Goal: Transaction & Acquisition: Purchase product/service

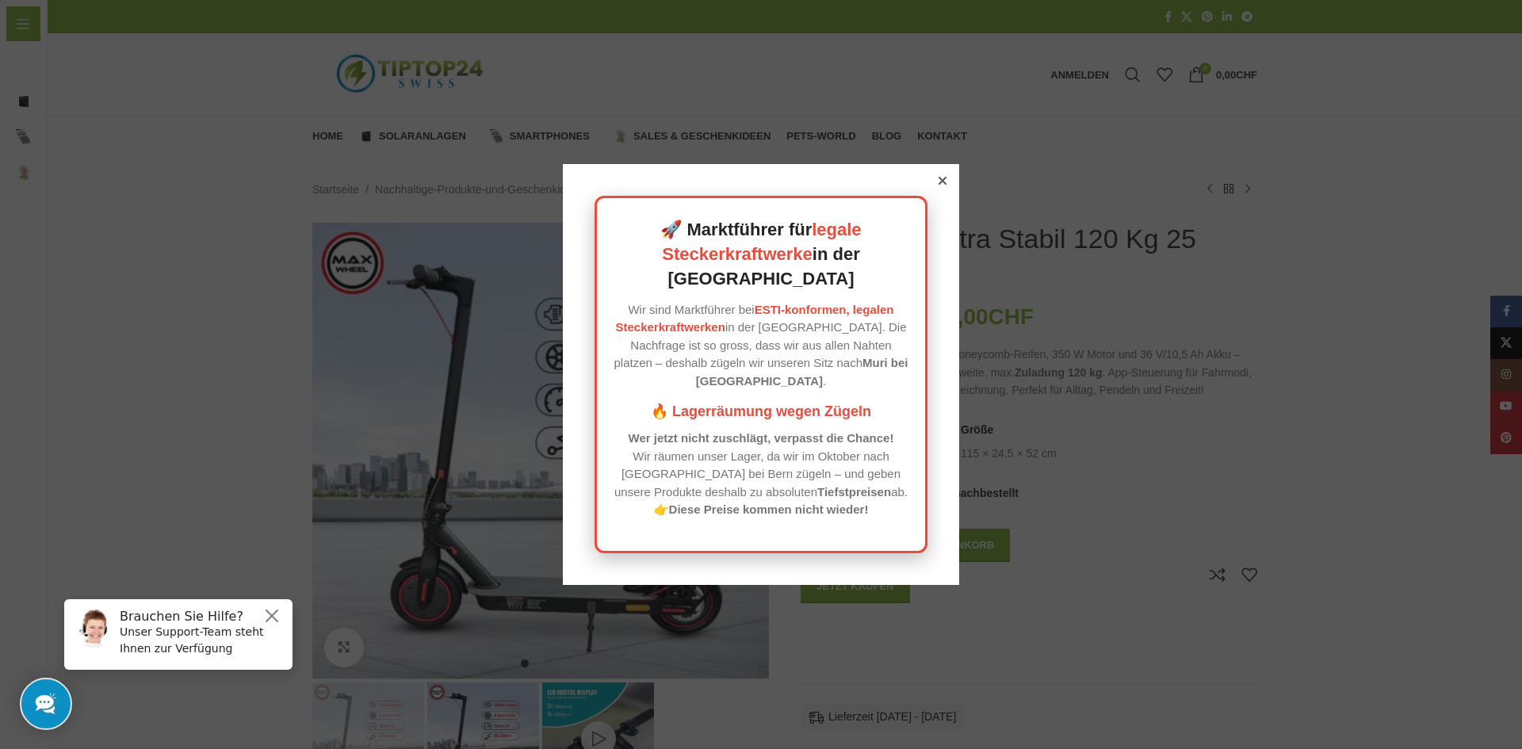
click at [939, 185] on icon at bounding box center [943, 181] width 8 height 8
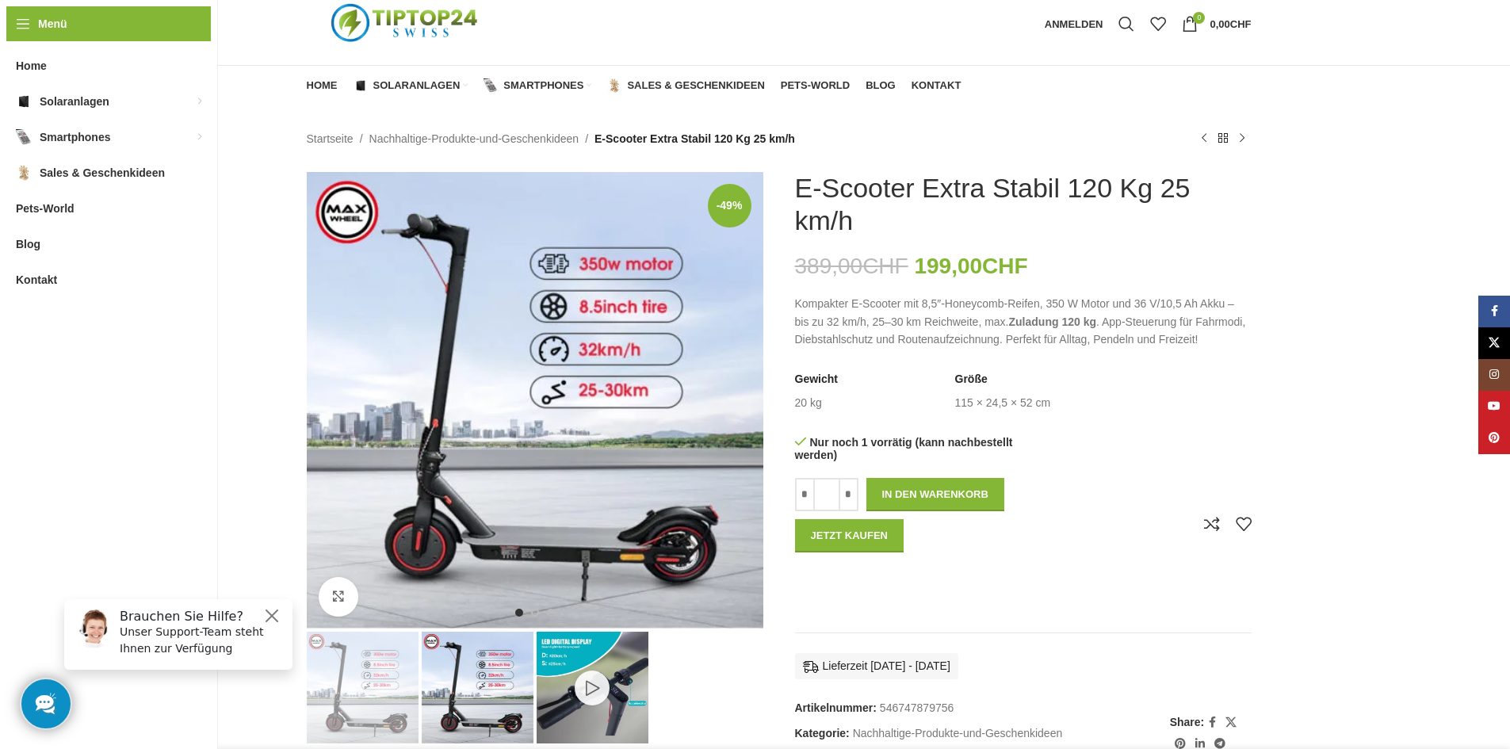
scroll to position [79, 0]
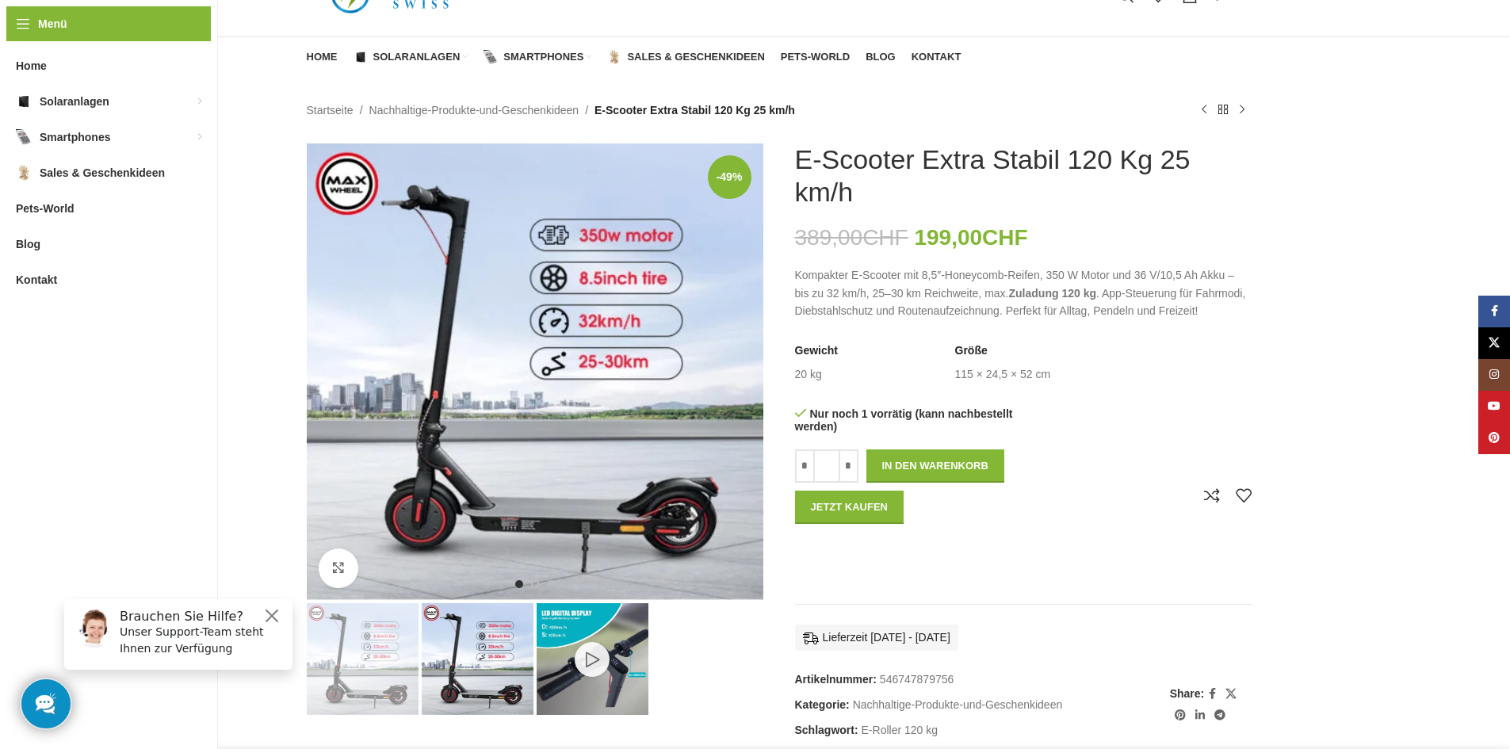
click at [595, 629] on img "3 / 3" at bounding box center [593, 659] width 112 height 112
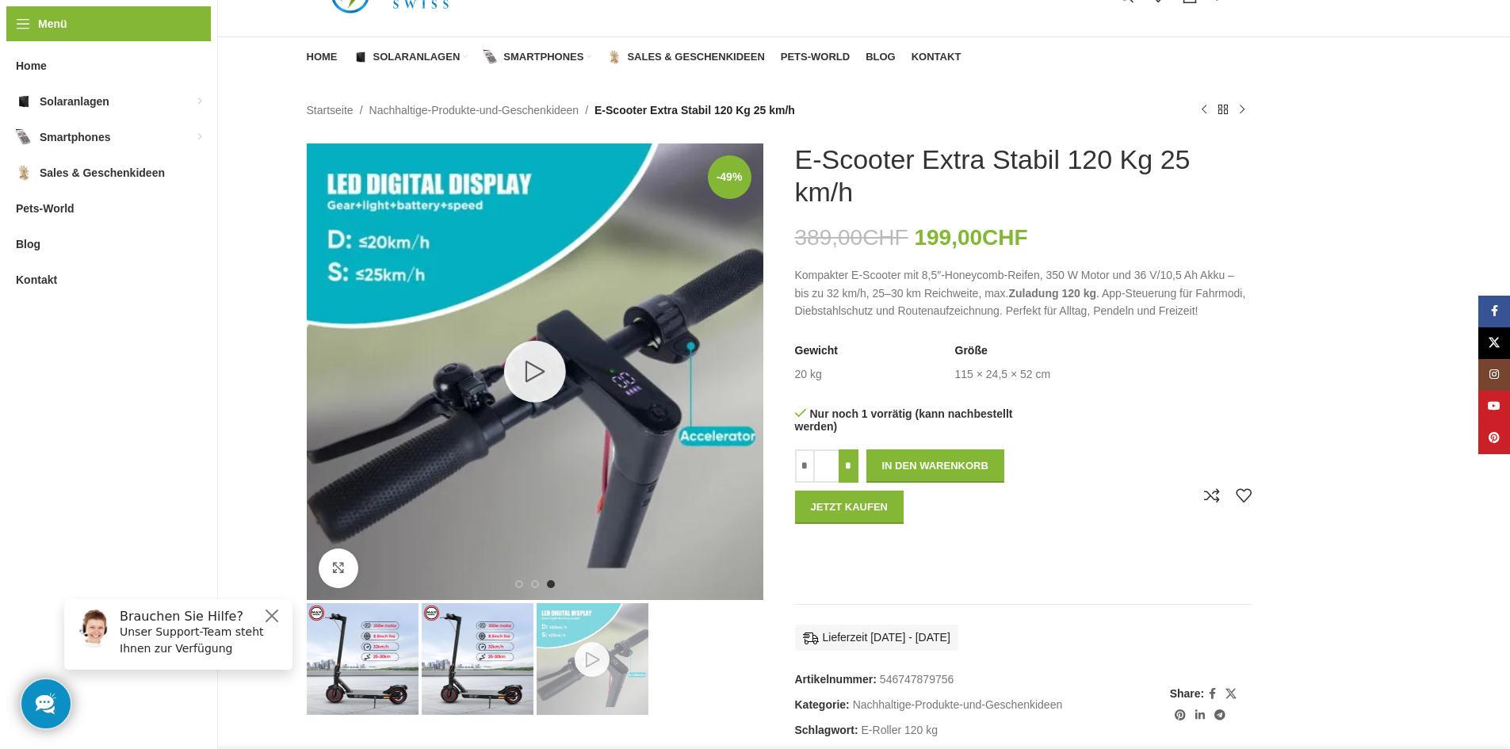
click at [841, 462] on input "*" at bounding box center [849, 466] width 20 height 33
click at [850, 461] on input "*" at bounding box center [849, 466] width 20 height 33
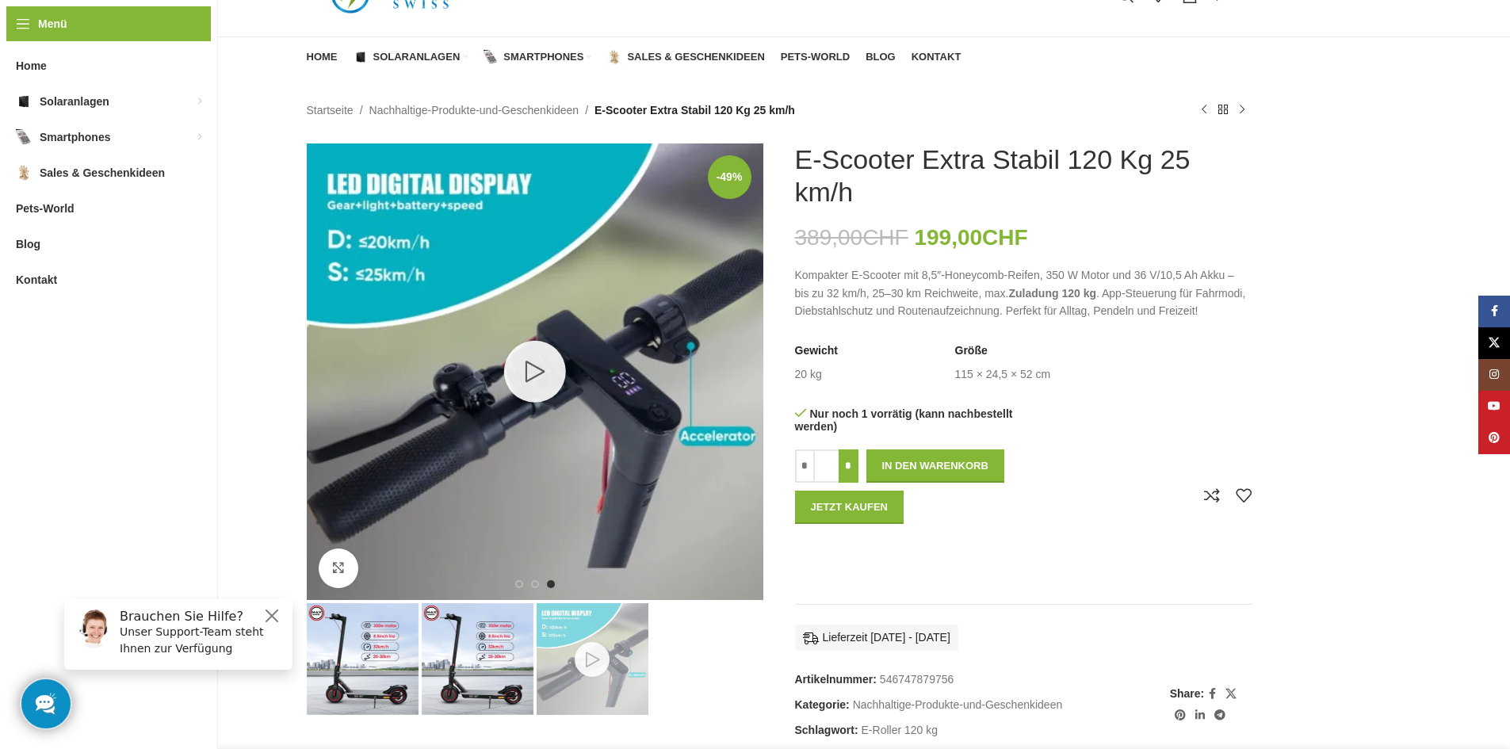
type input "*"
click at [881, 503] on button "Jetzt kaufen" at bounding box center [849, 507] width 109 height 33
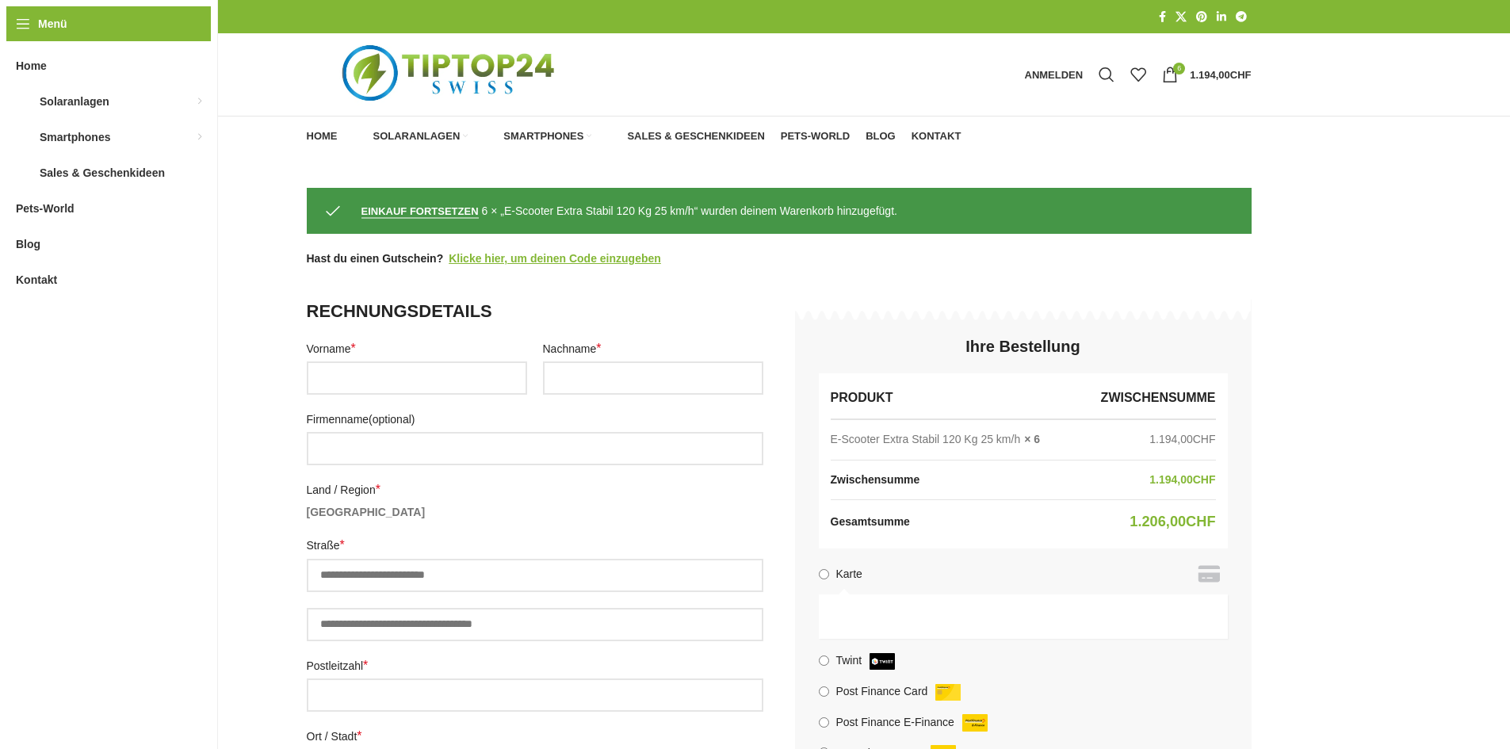
select select "**"
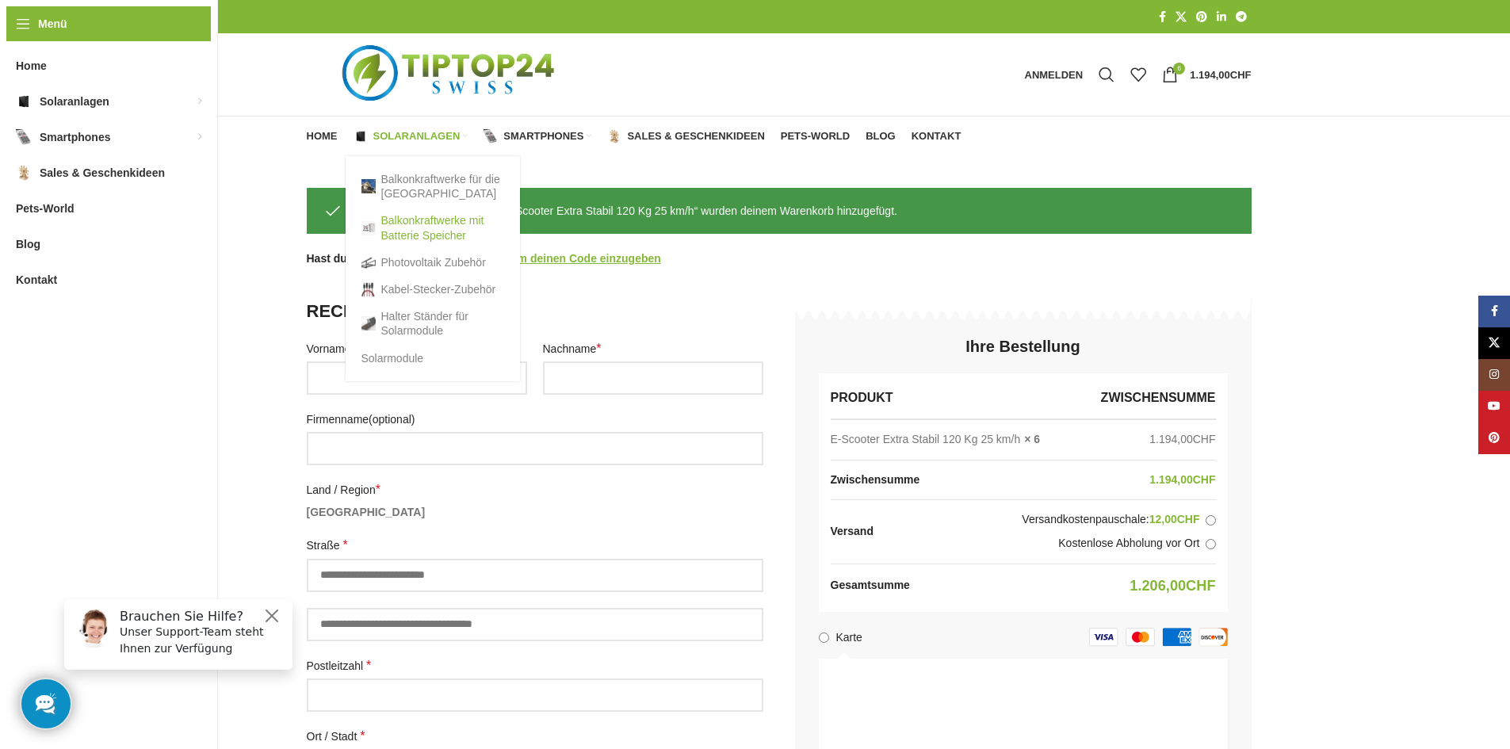
drag, startPoint x: 476, startPoint y: 204, endPoint x: 496, endPoint y: 211, distance: 21.8
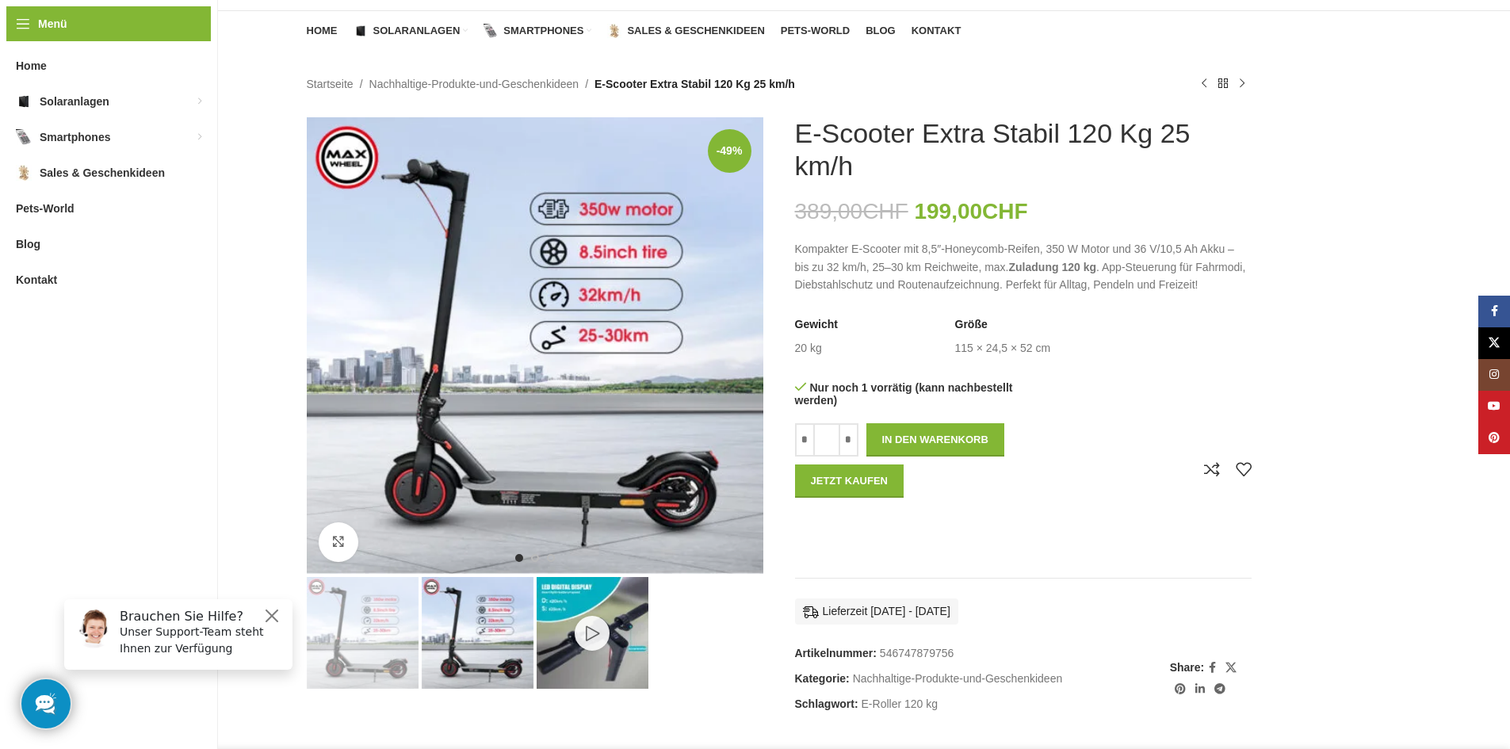
scroll to position [79, 0]
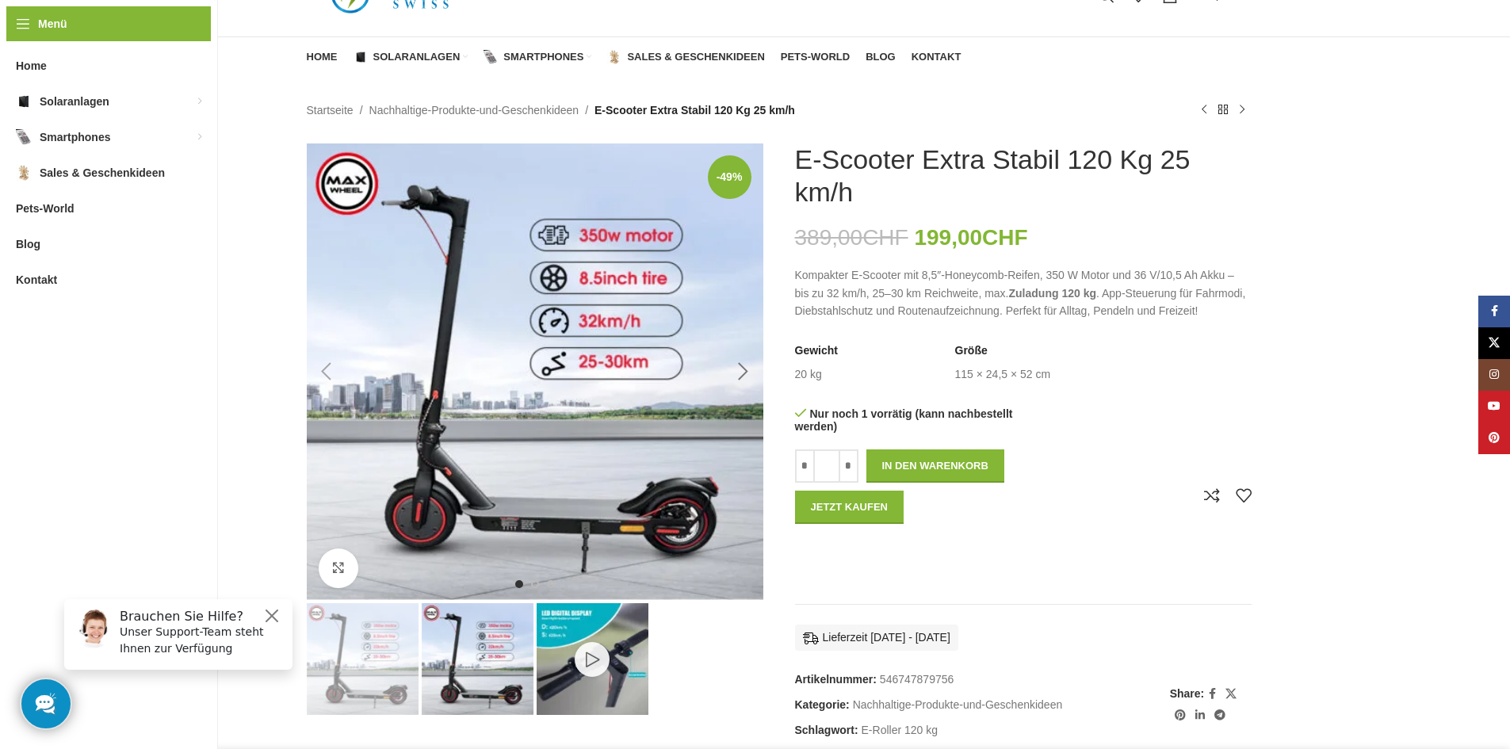
click at [737, 369] on div "Next slide" at bounding box center [744, 372] width 40 height 40
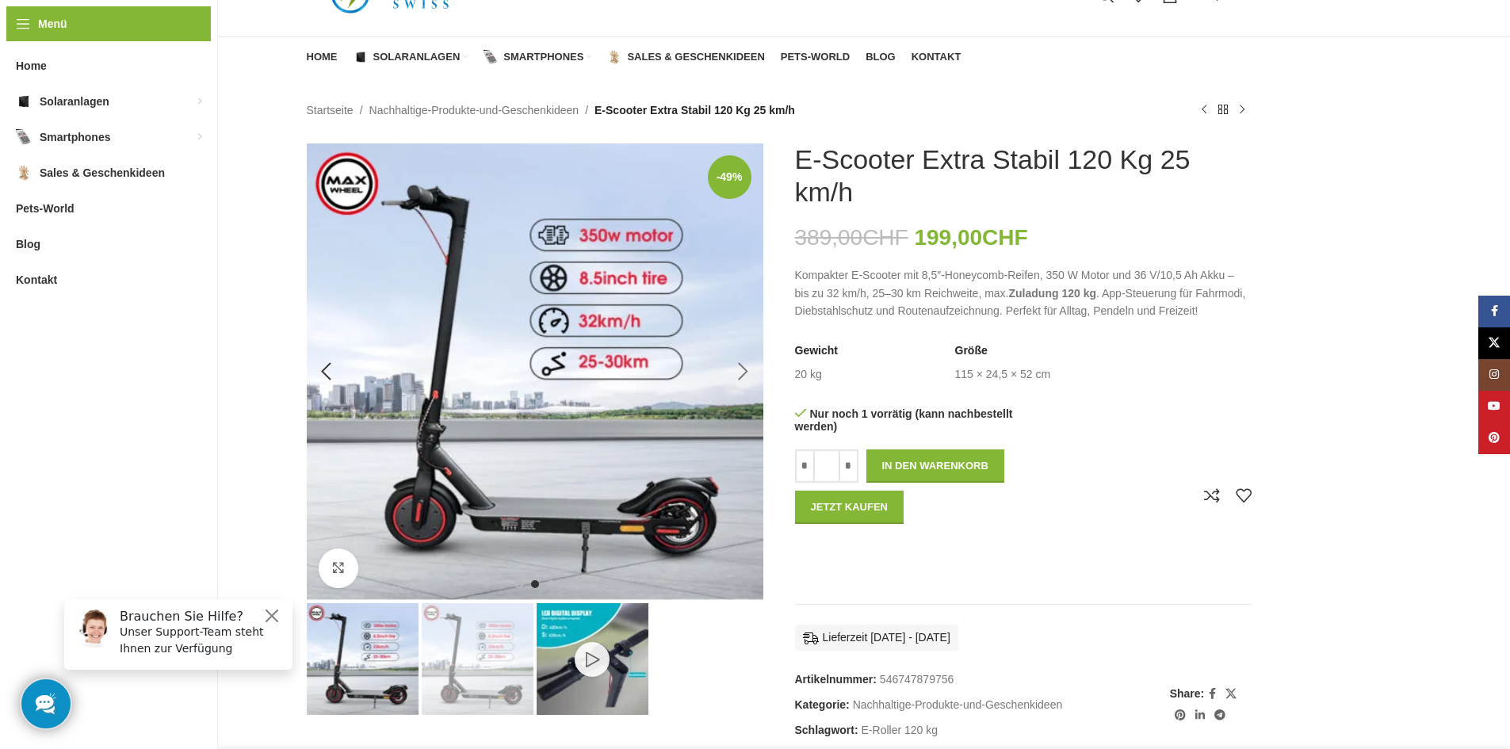
click at [737, 367] on div "Next slide" at bounding box center [744, 372] width 40 height 40
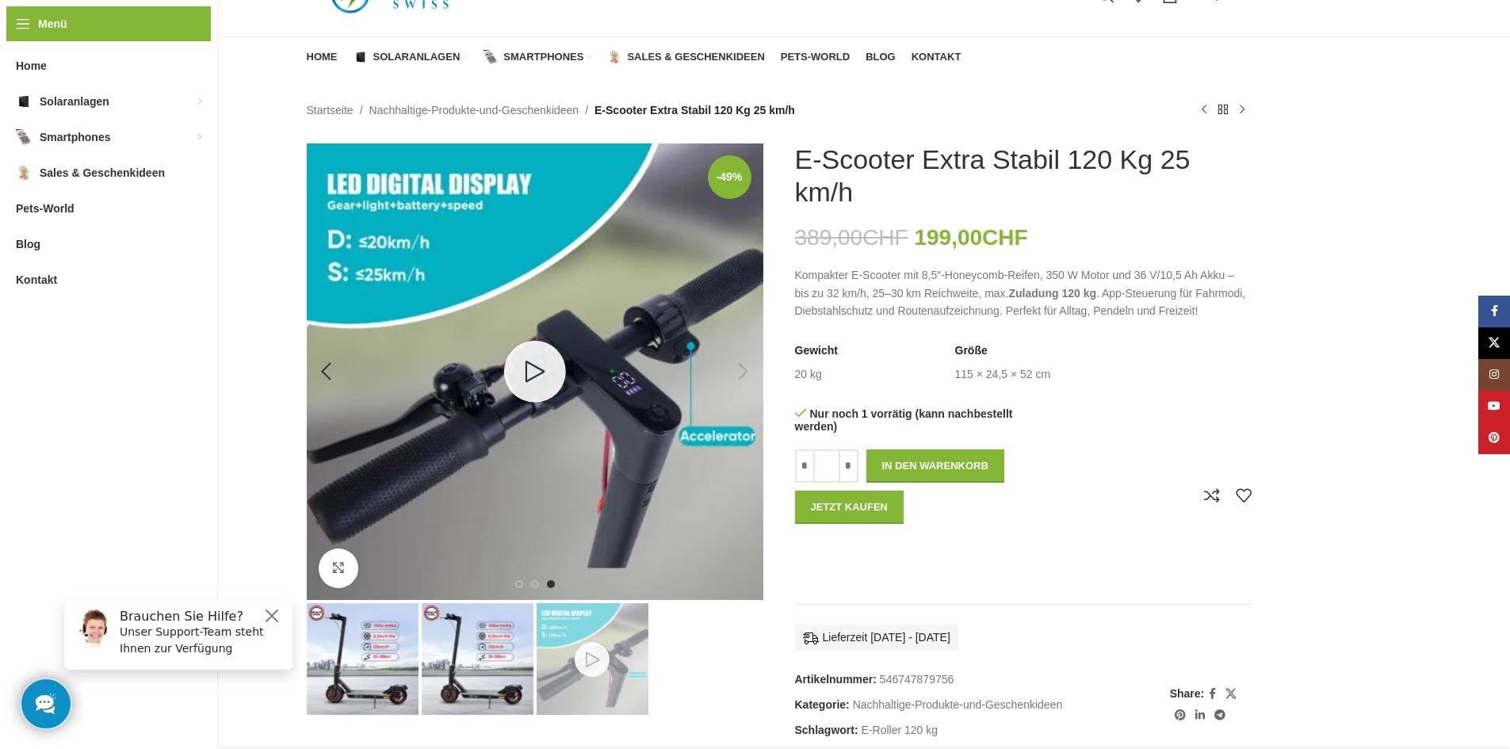
click at [544, 363] on link "3 / 3" at bounding box center [534, 372] width 62 height 62
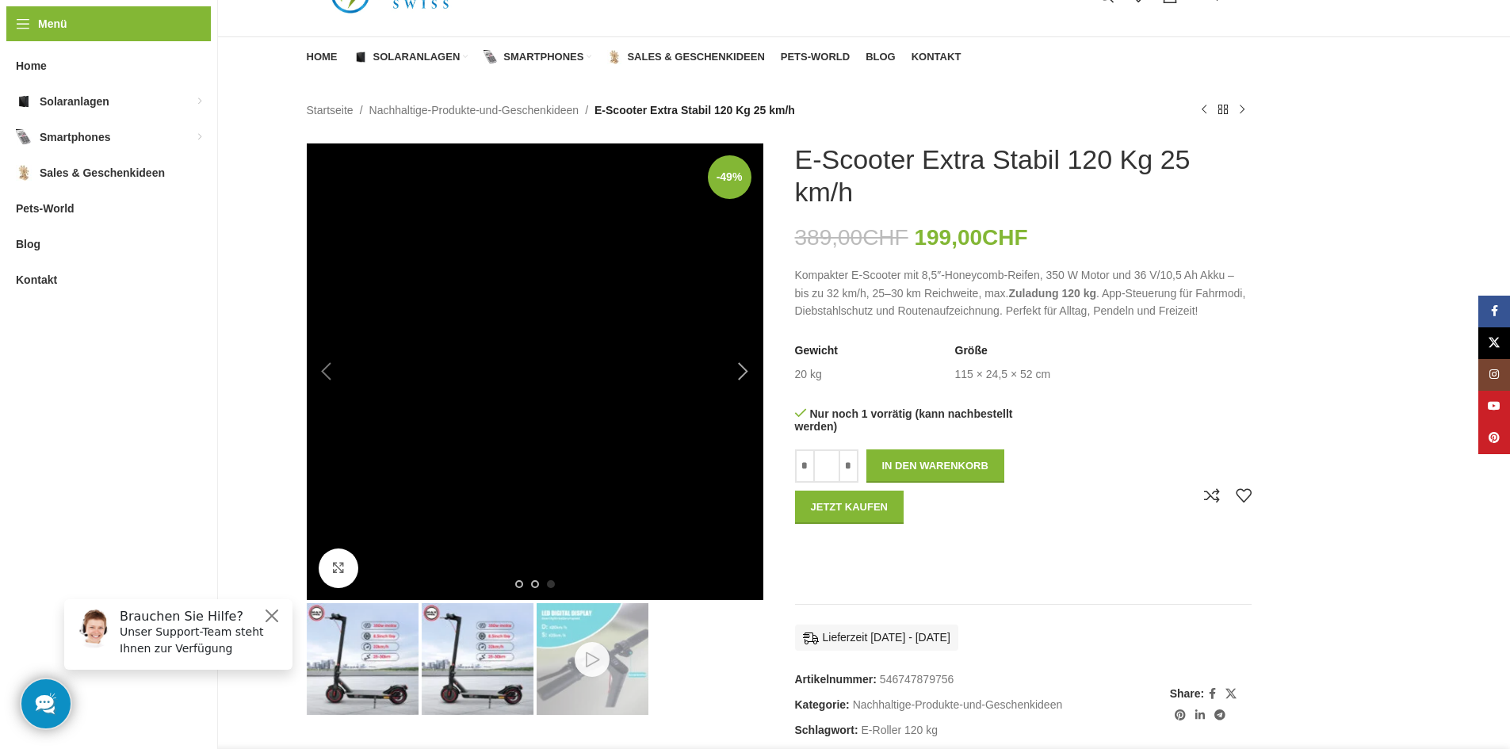
click at [312, 372] on div "Previous slide" at bounding box center [327, 372] width 40 height 40
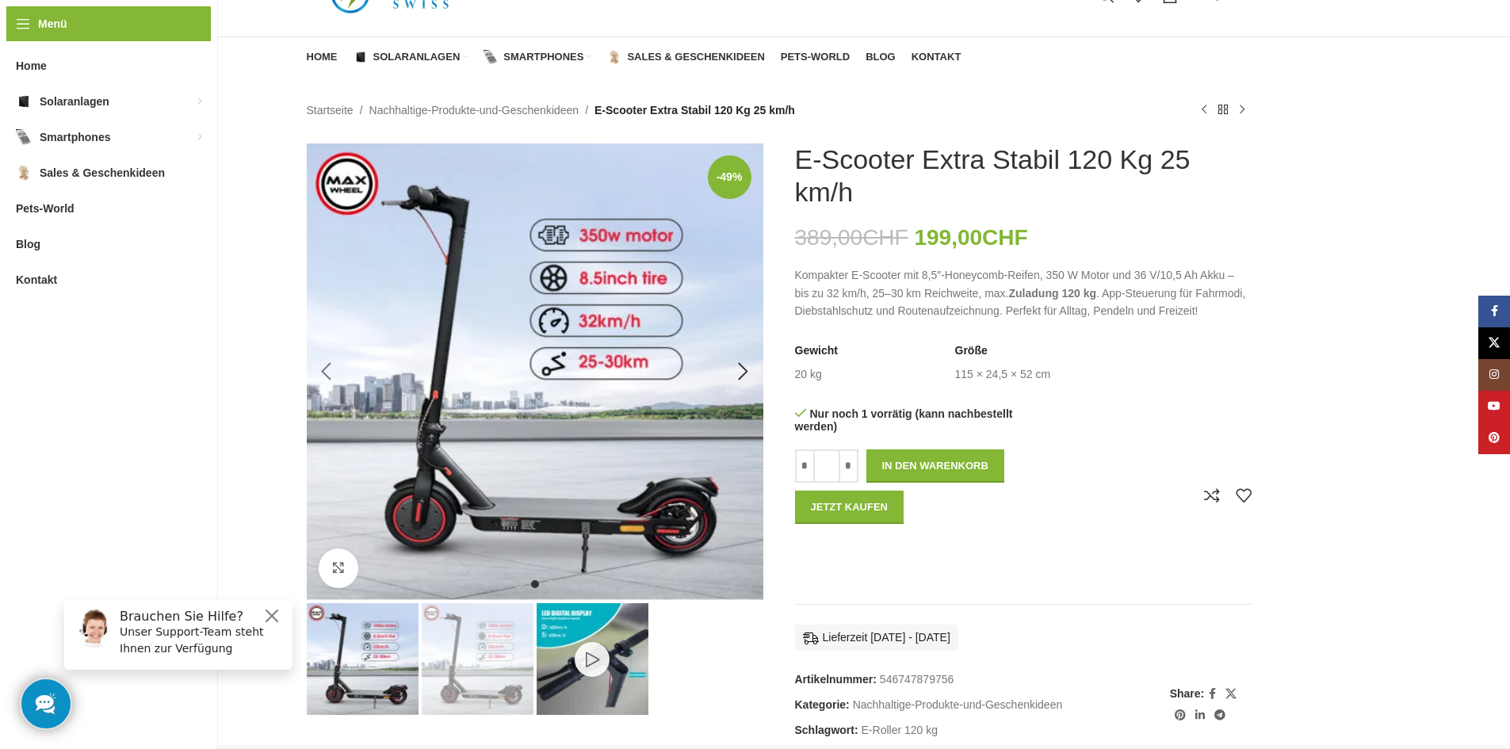
click at [323, 364] on div "Previous slide" at bounding box center [327, 372] width 40 height 40
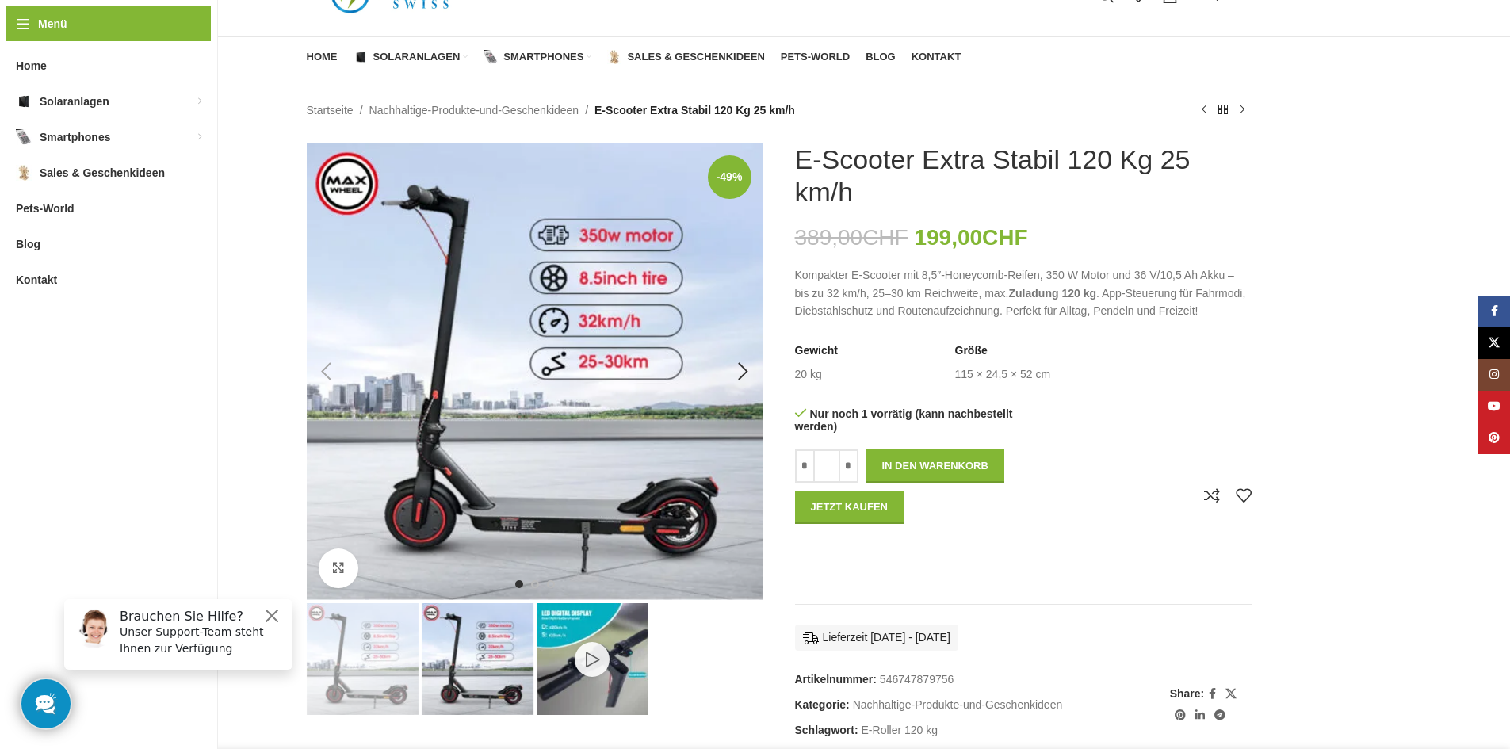
click at [323, 364] on div "Previous slide" at bounding box center [327, 372] width 40 height 40
click at [586, 649] on div "3 / 3" at bounding box center [592, 659] width 115 height 112
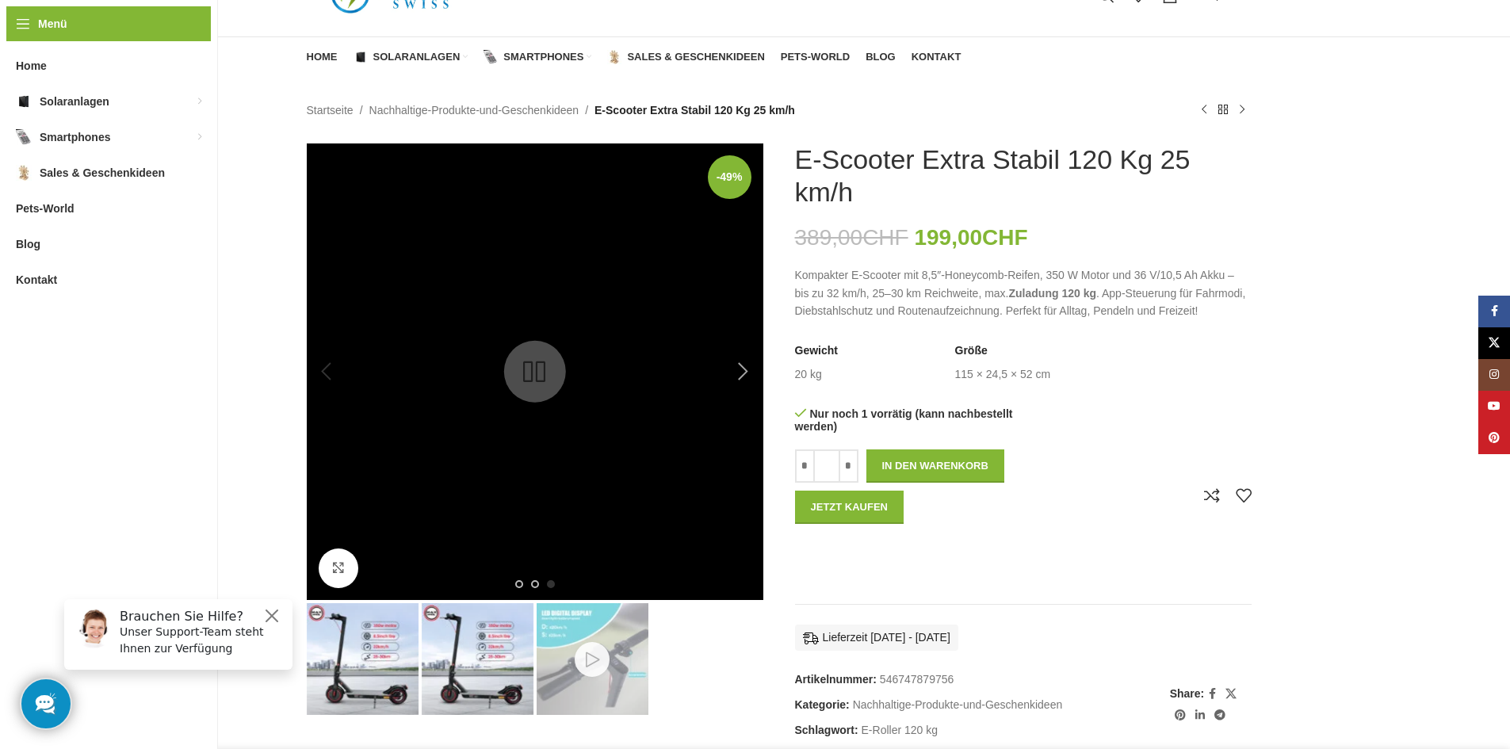
click at [549, 455] on img "3 / 3" at bounding box center [535, 372] width 457 height 457
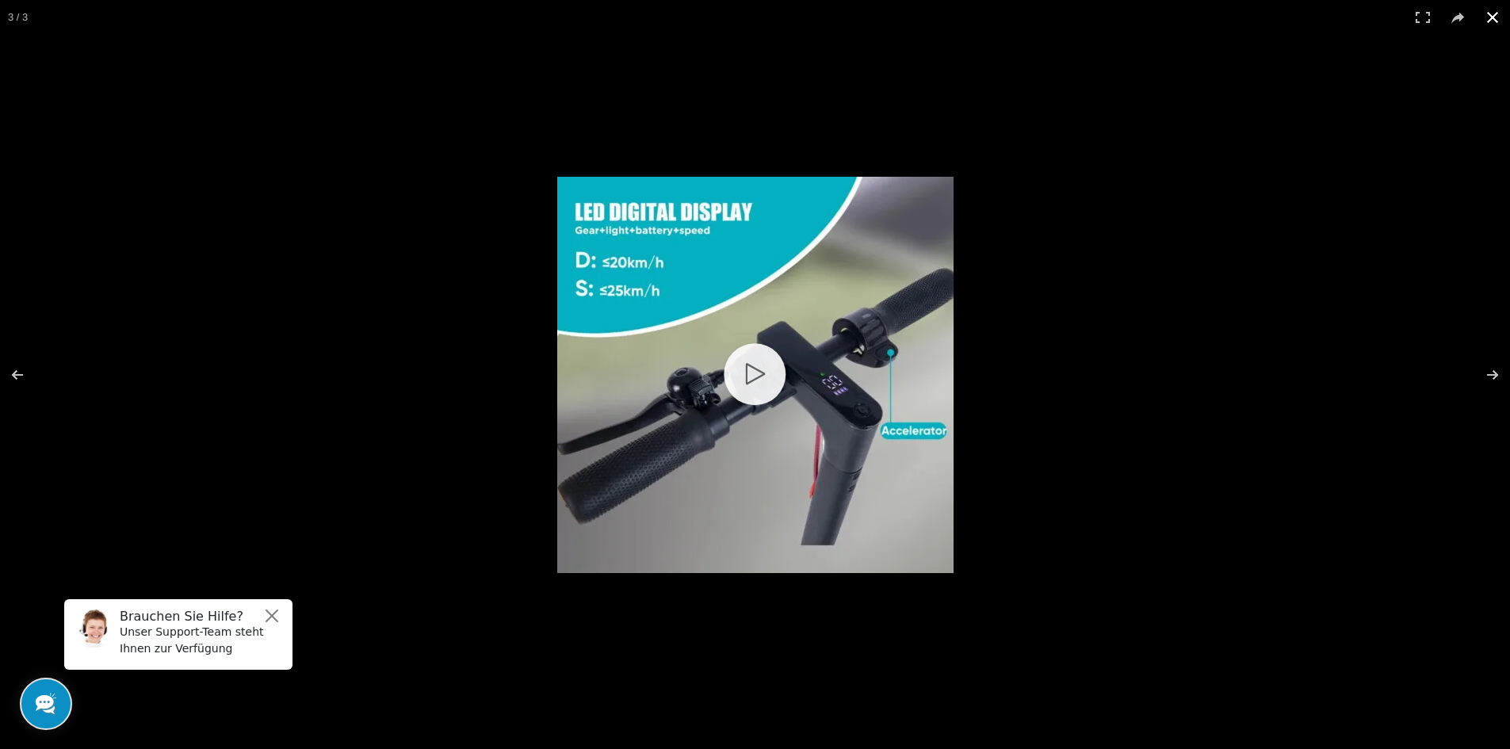
drag, startPoint x: 11, startPoint y: 538, endPoint x: 6, endPoint y: 733, distance: 195.1
click at [4, 381] on button at bounding box center [28, 374] width 56 height 79
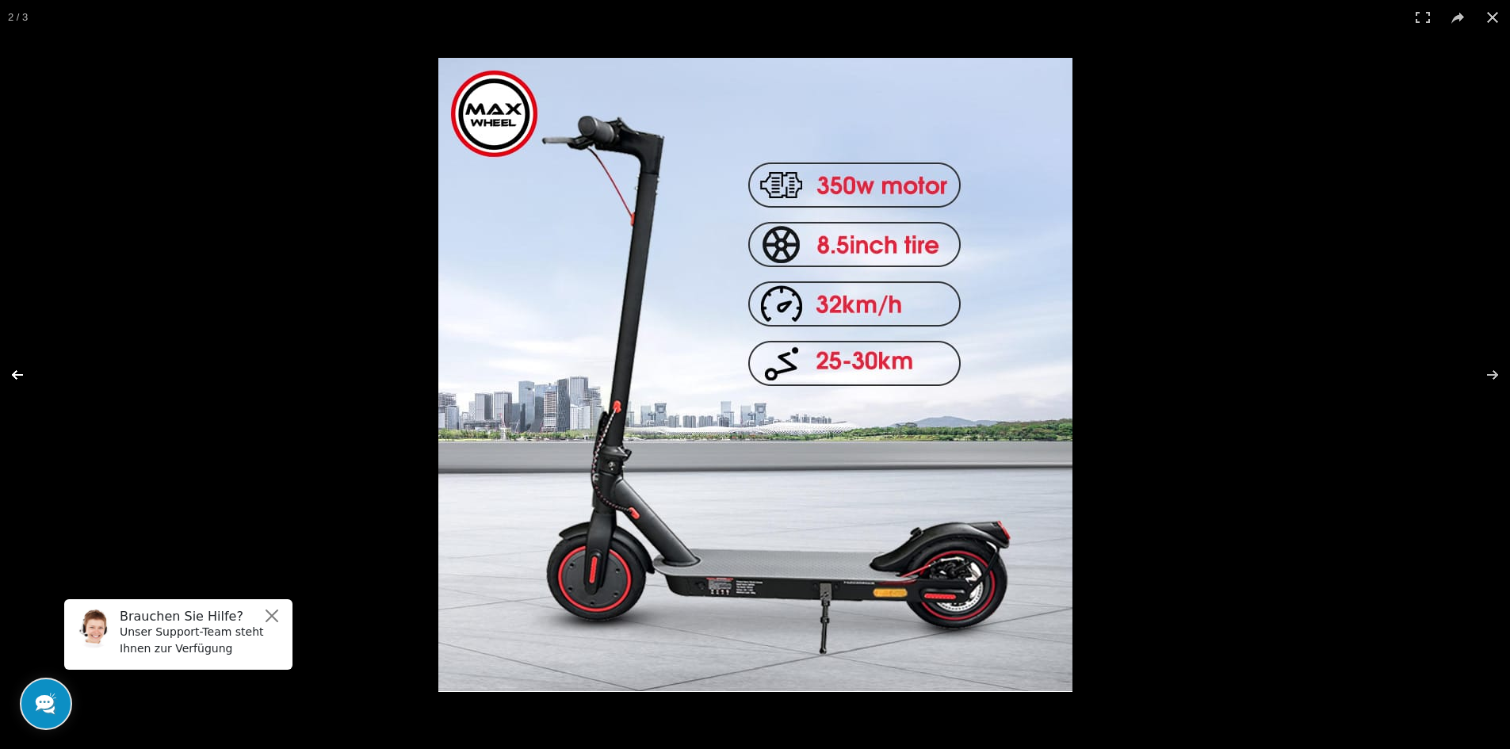
click at [4, 381] on button at bounding box center [28, 374] width 56 height 79
click at [1508, 16] on button at bounding box center [1493, 17] width 35 height 35
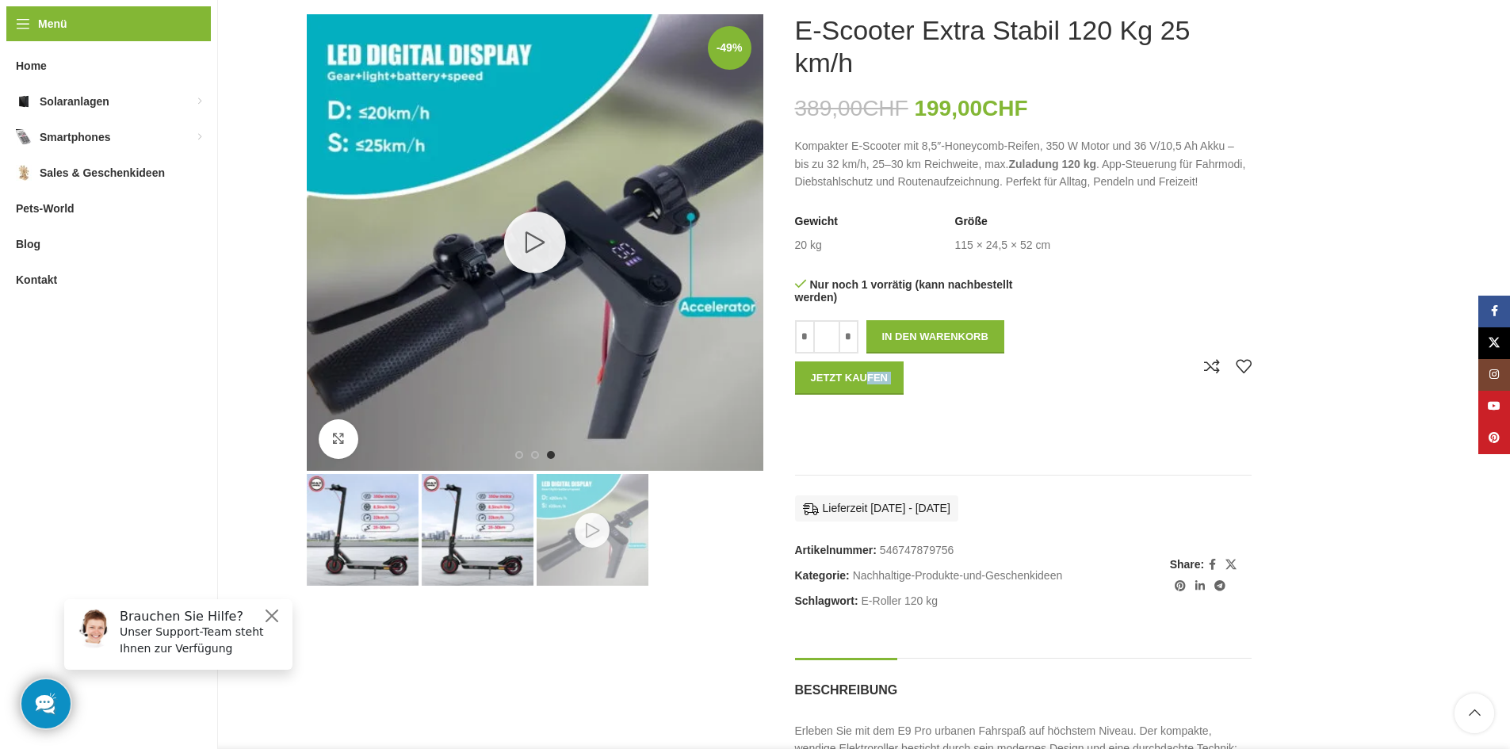
drag, startPoint x: 852, startPoint y: 473, endPoint x: 706, endPoint y: 438, distance: 150.2
click at [827, 458] on div "E-Scooter Extra Stabil 120 Kg 25 km/h 389,00 CHF Ursprünglicher Preis war: 389,…" at bounding box center [1023, 648] width 457 height 1269
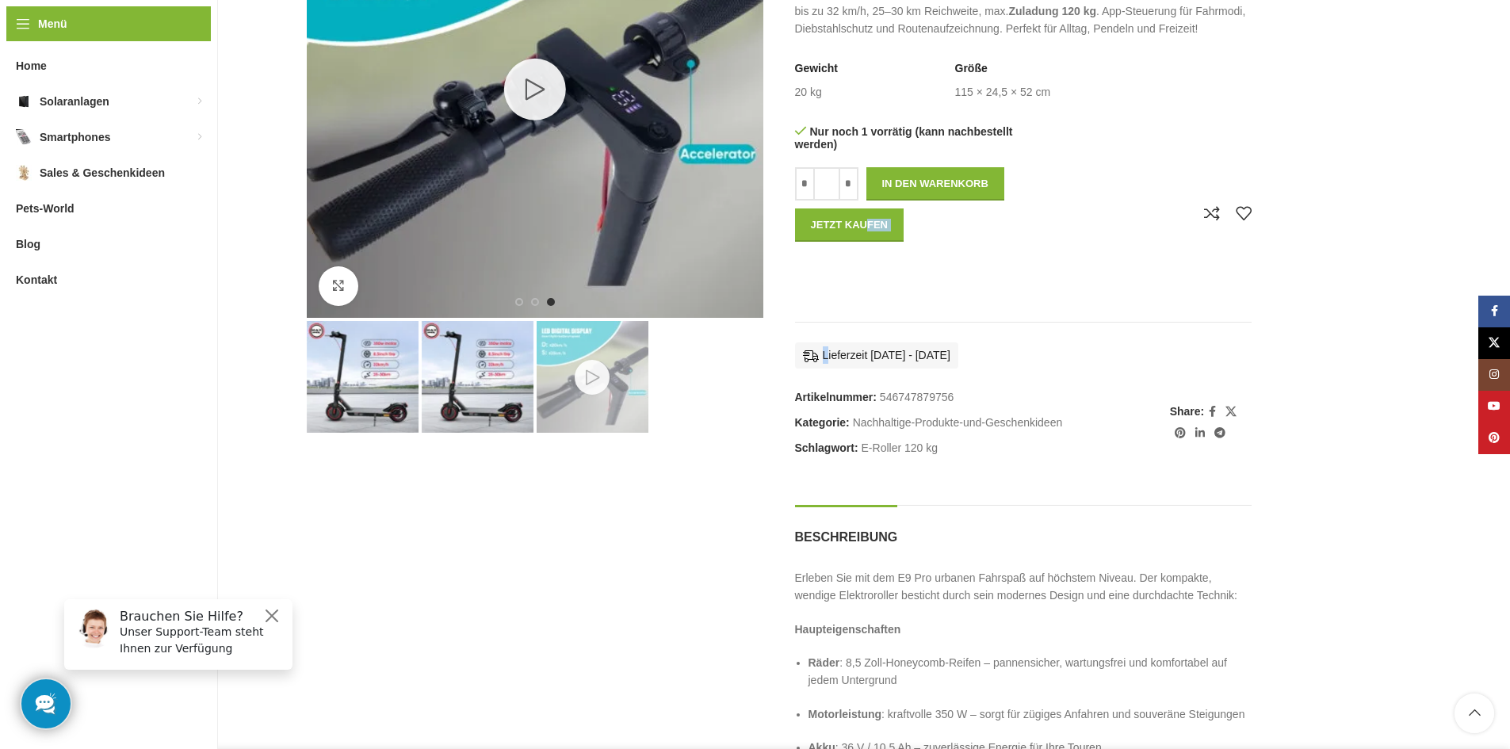
scroll to position [396, 0]
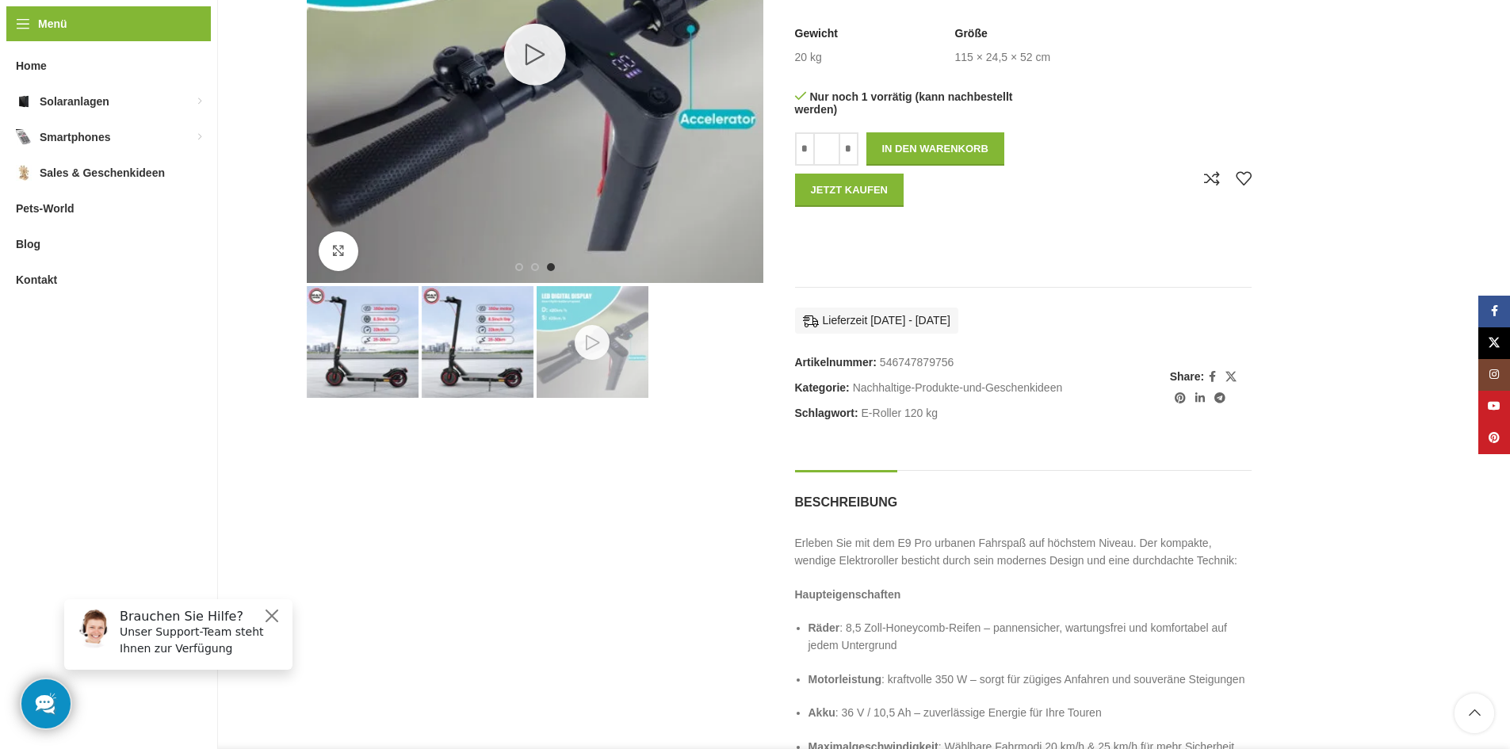
drag, startPoint x: 113, startPoint y: 572, endPoint x: 86, endPoint y: 582, distance: 28.6
click at [101, 581] on div "Startseite Nachhaltige-Produkte-und-Geschenkideen E-Scooter Extra Stabil 120 Kg…" at bounding box center [779, 676] width 1463 height 1832
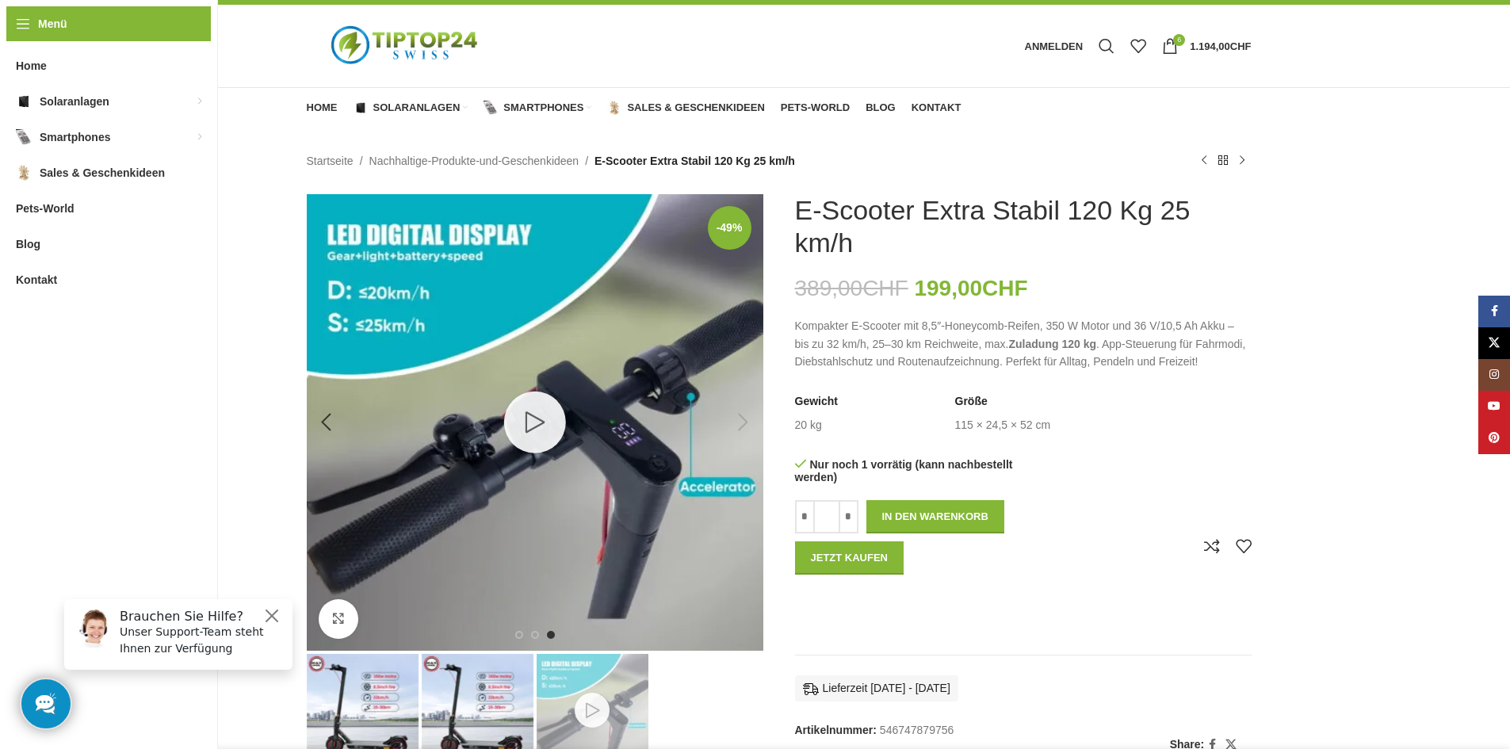
scroll to position [79, 0]
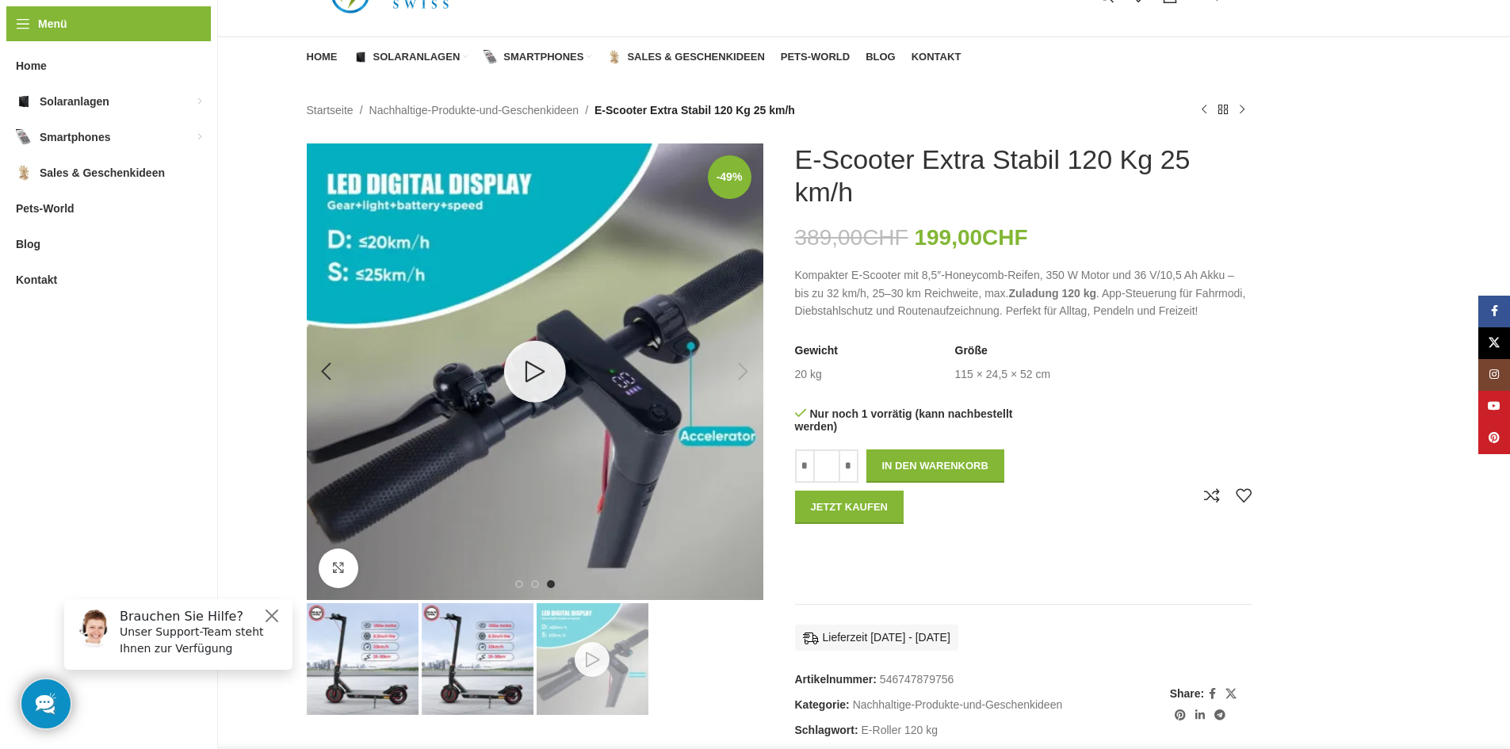
click at [519, 363] on link "3 / 3" at bounding box center [534, 372] width 62 height 62
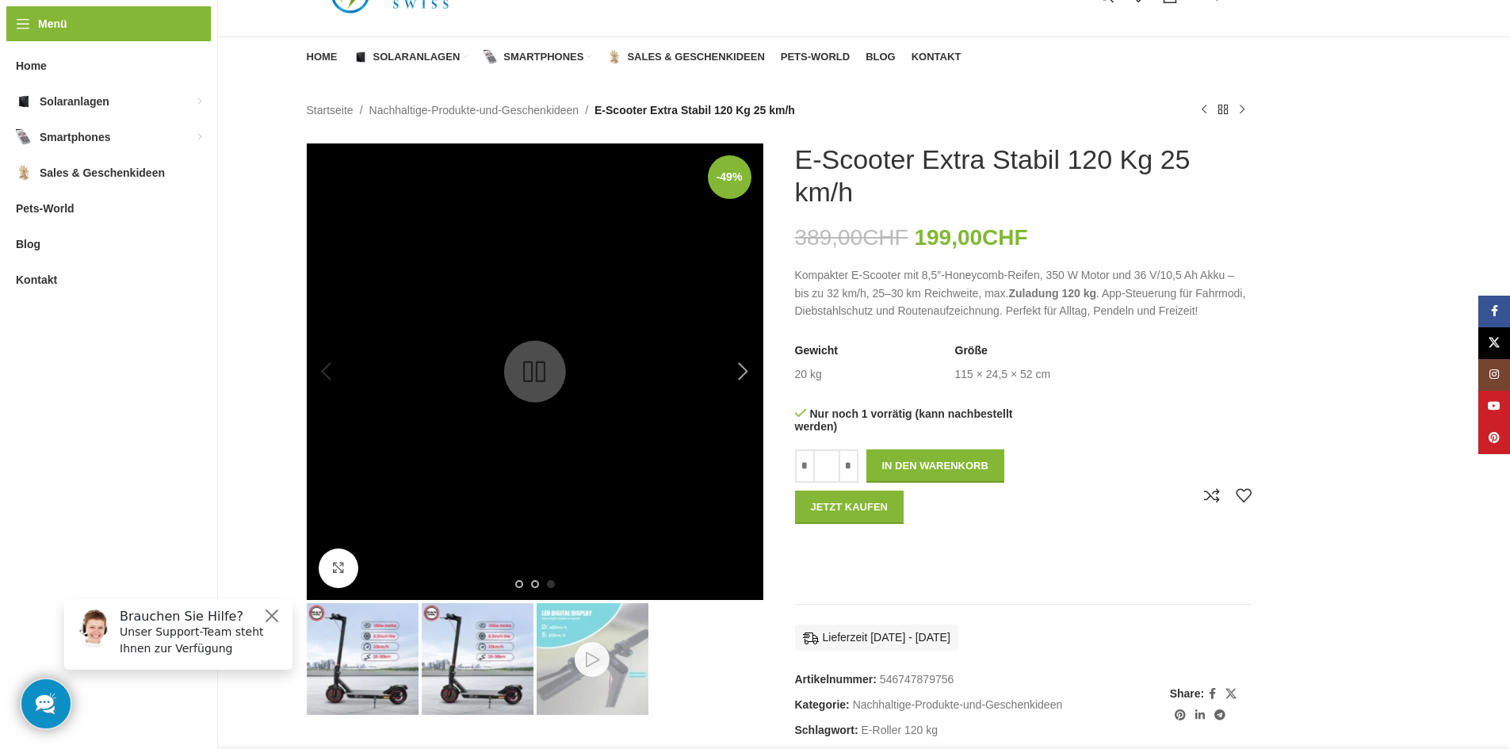
click at [587, 473] on img "3 / 3" at bounding box center [535, 372] width 457 height 457
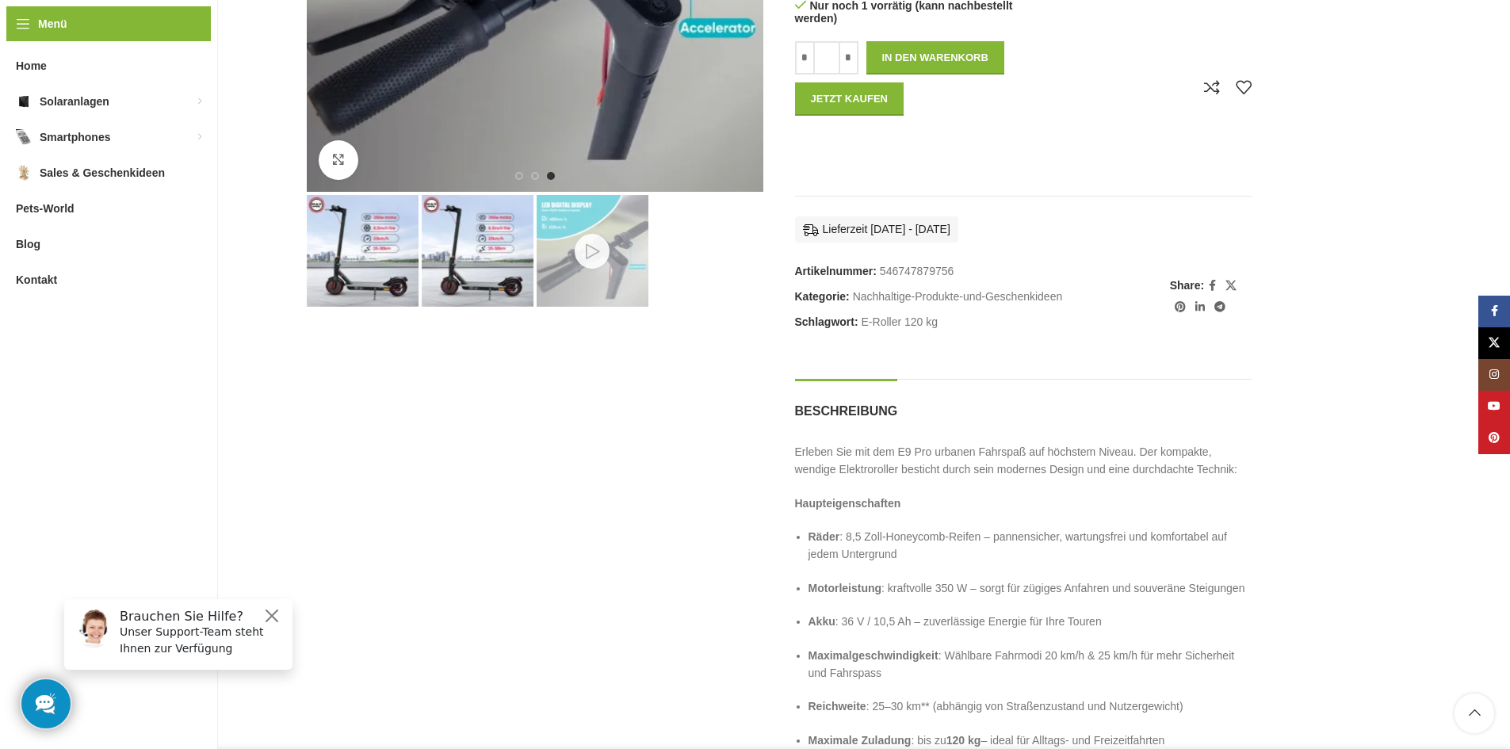
scroll to position [555, 0]
